Goal: Use online tool/utility: Utilize a website feature to perform a specific function

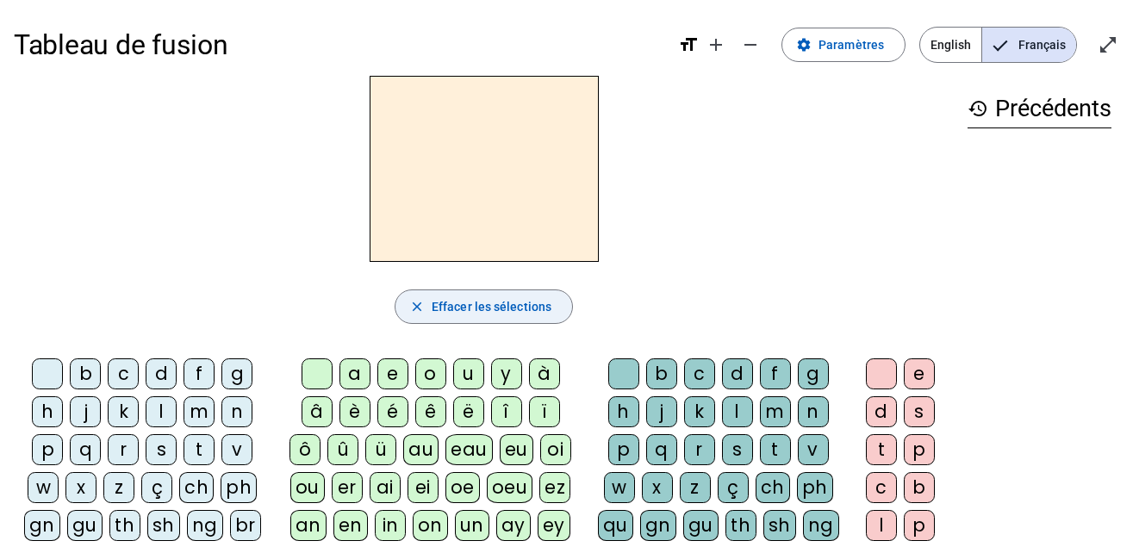
click at [531, 301] on span "Effacer les sélections" at bounding box center [492, 306] width 120 height 21
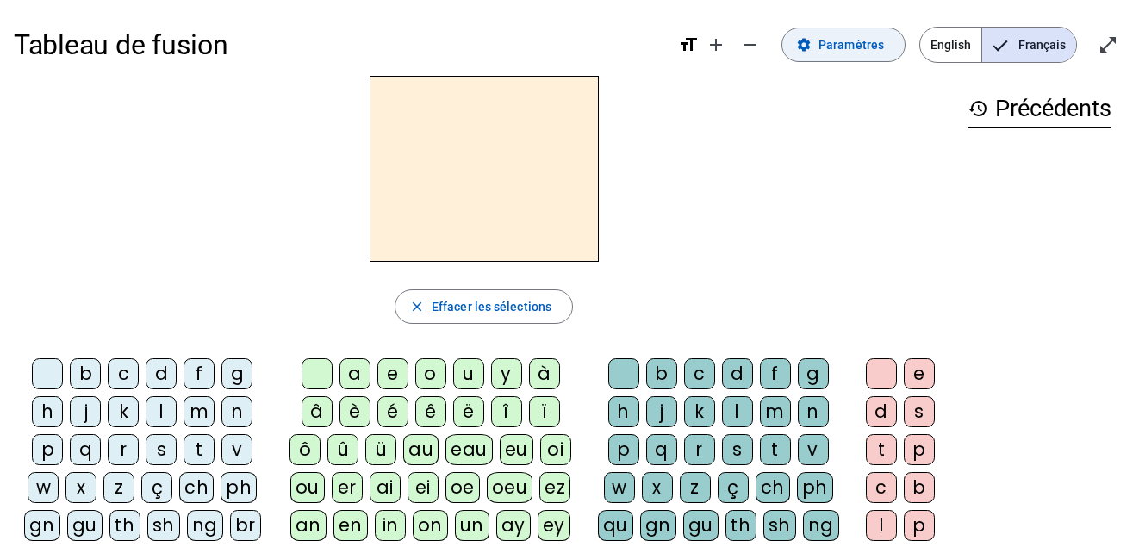
click at [862, 30] on span at bounding box center [843, 44] width 122 height 41
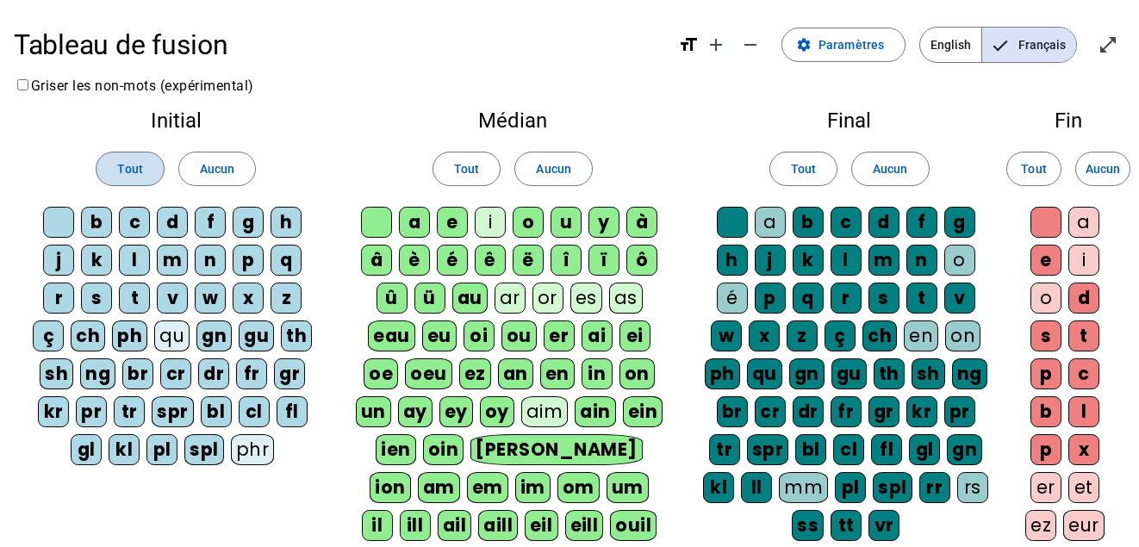
click at [127, 166] on span "Tout" at bounding box center [129, 168] width 25 height 21
click at [475, 180] on span at bounding box center [466, 168] width 66 height 41
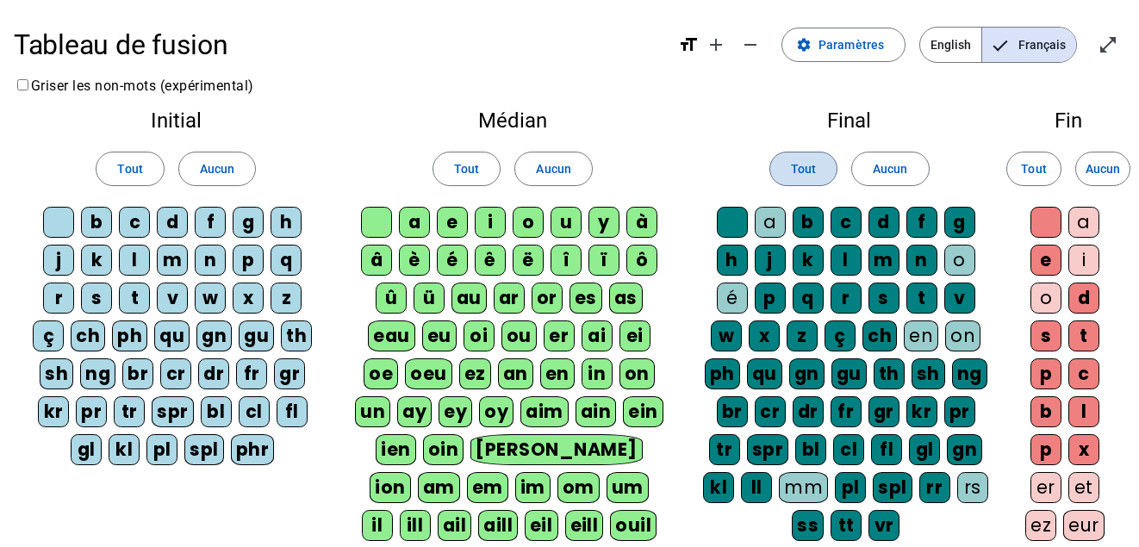
click at [806, 176] on span "Tout" at bounding box center [803, 168] width 25 height 21
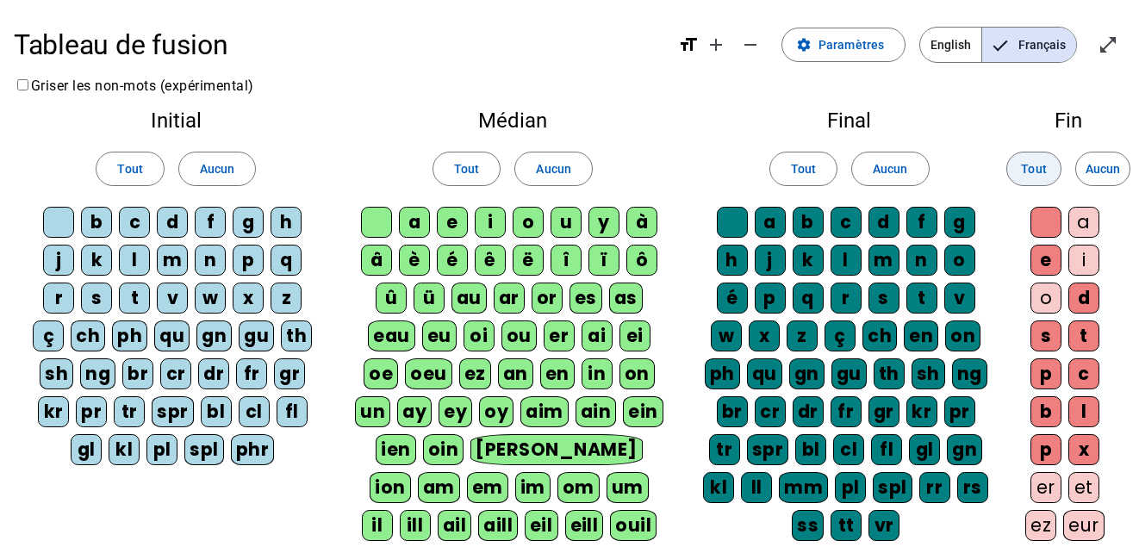
click at [1031, 171] on span "Tout" at bounding box center [1033, 168] width 25 height 21
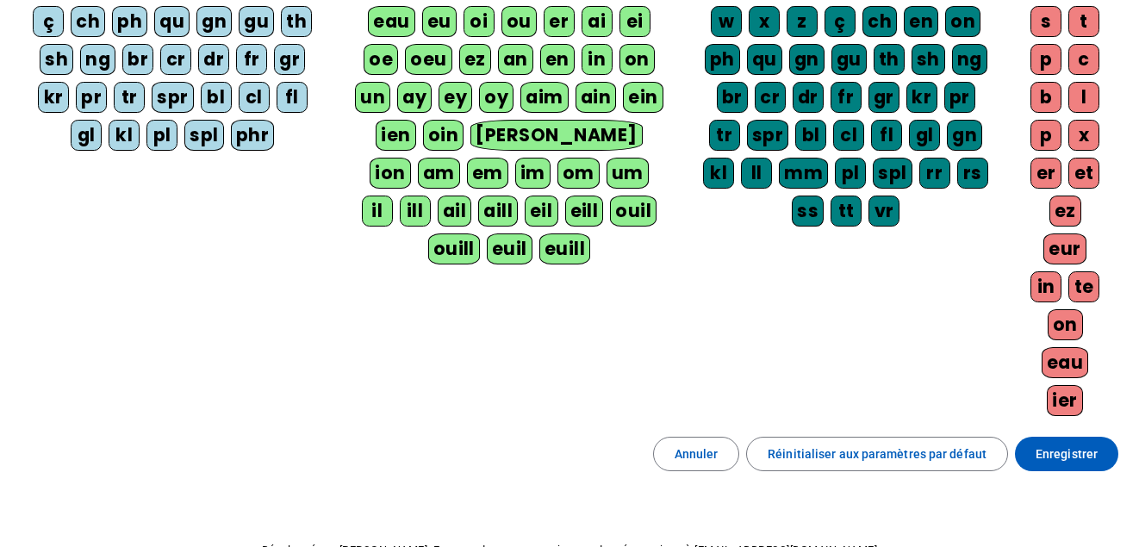
scroll to position [320, 0]
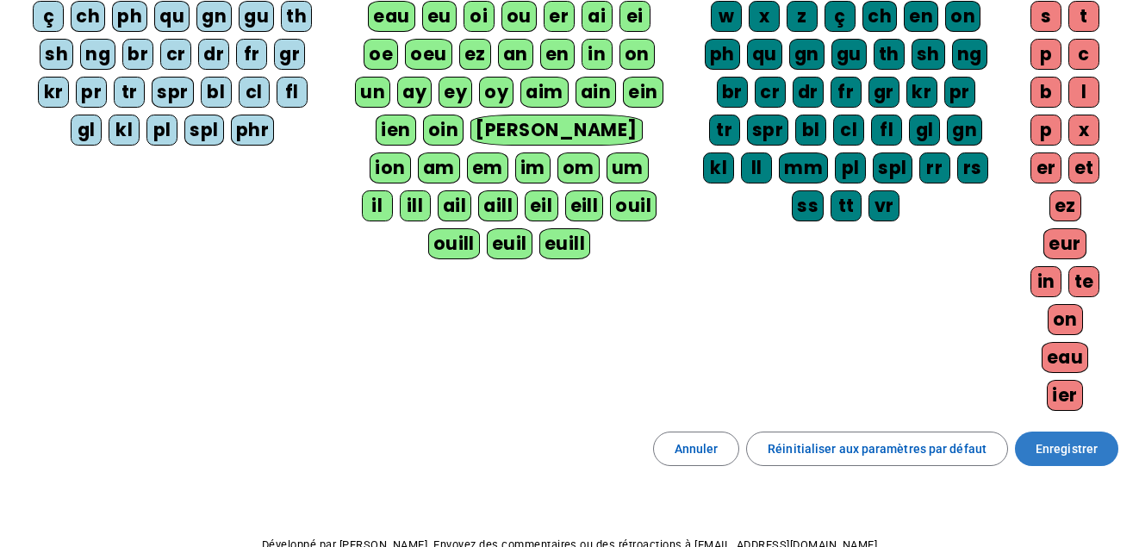
click at [1051, 449] on span "Enregistrer" at bounding box center [1066, 448] width 62 height 21
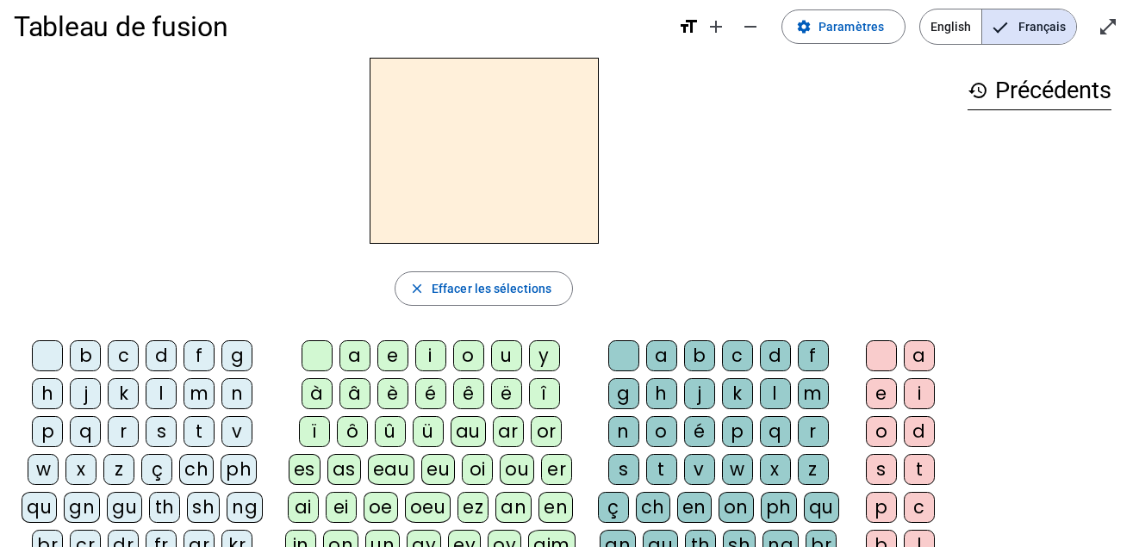
scroll to position [16, 0]
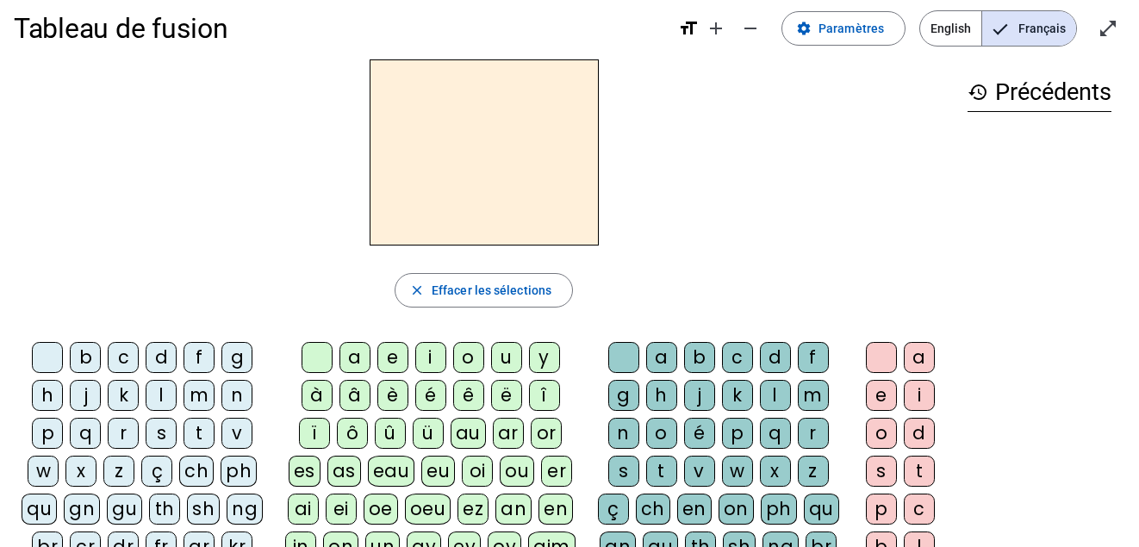
click at [411, 120] on h2 at bounding box center [484, 152] width 229 height 186
click at [524, 211] on h2 at bounding box center [484, 152] width 229 height 186
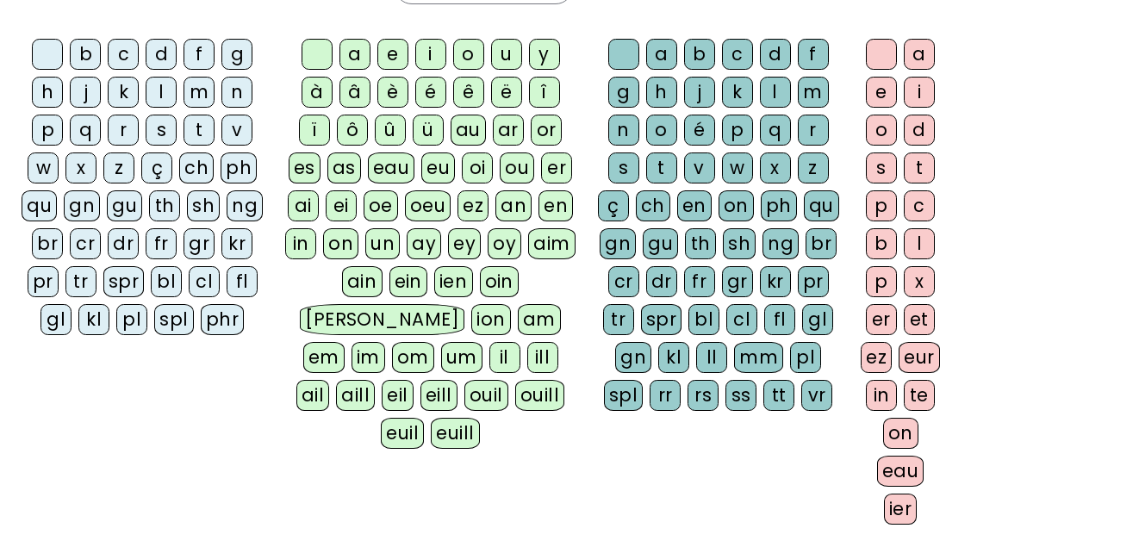
scroll to position [186, 0]
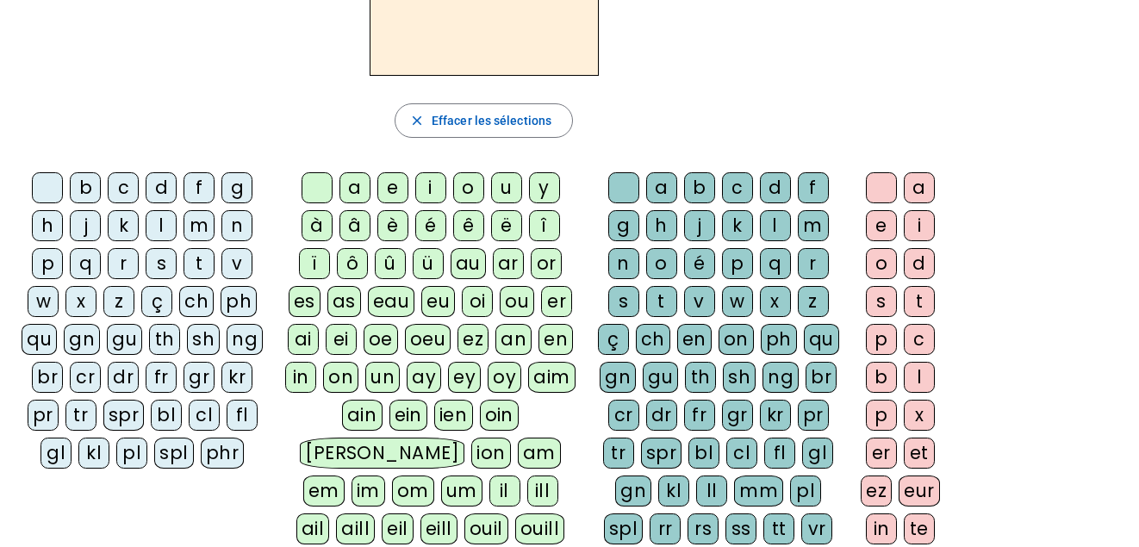
click at [52, 266] on div "p" at bounding box center [47, 263] width 31 height 31
click at [387, 306] on div "eau" at bounding box center [391, 301] width 47 height 31
click at [90, 184] on div "b" at bounding box center [85, 187] width 31 height 31
